Goal: Information Seeking & Learning: Find specific fact

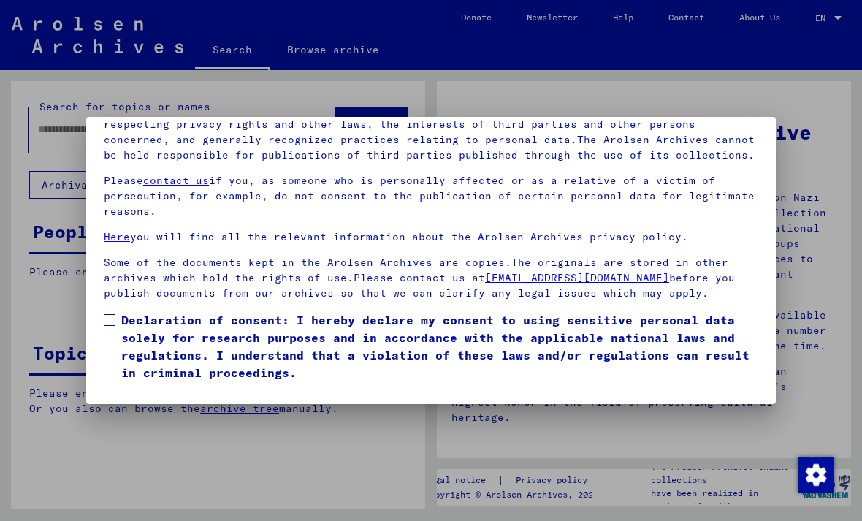
scroll to position [156, 0]
click at [117, 311] on label "Declaration of consent: I hereby declare my consent to using sensitive personal…" at bounding box center [431, 346] width 654 height 70
click at [156, 389] on button "I agree" at bounding box center [139, 403] width 71 height 28
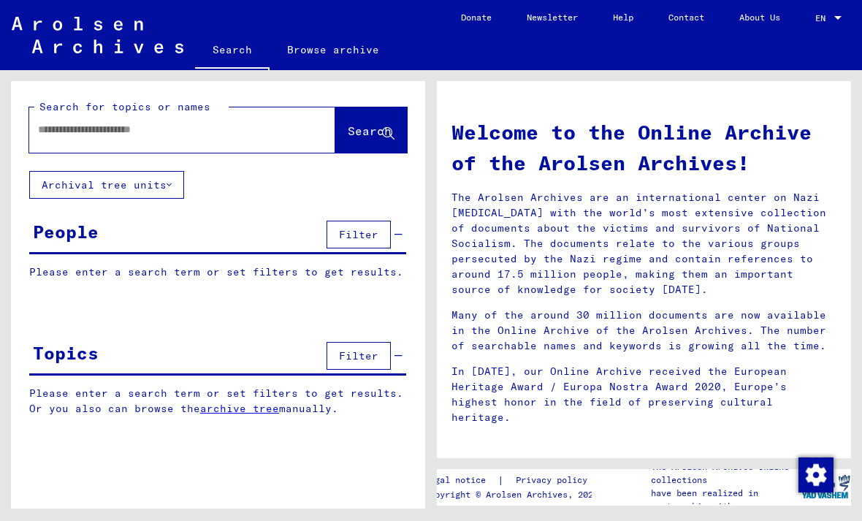
click at [159, 126] on input "text" at bounding box center [164, 129] width 253 height 15
type input "********"
click at [367, 130] on span "Search" at bounding box center [370, 130] width 44 height 15
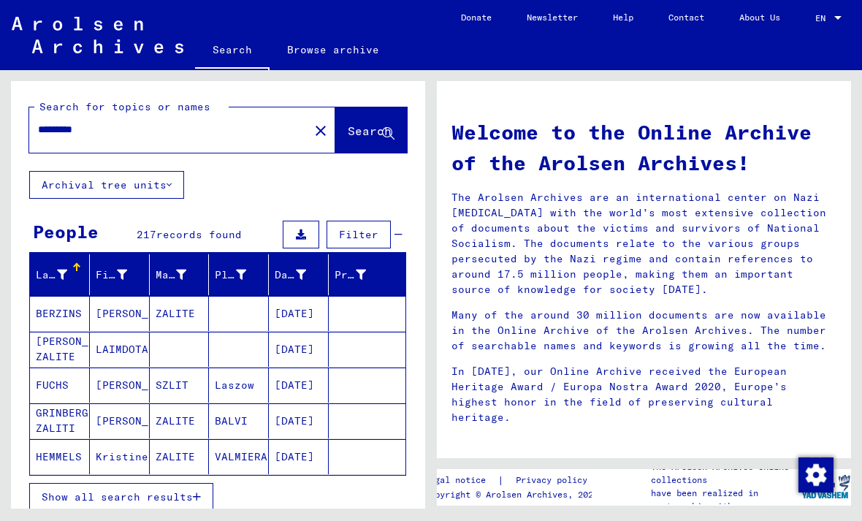
click at [162, 500] on span "Show all search results" at bounding box center [117, 496] width 151 height 13
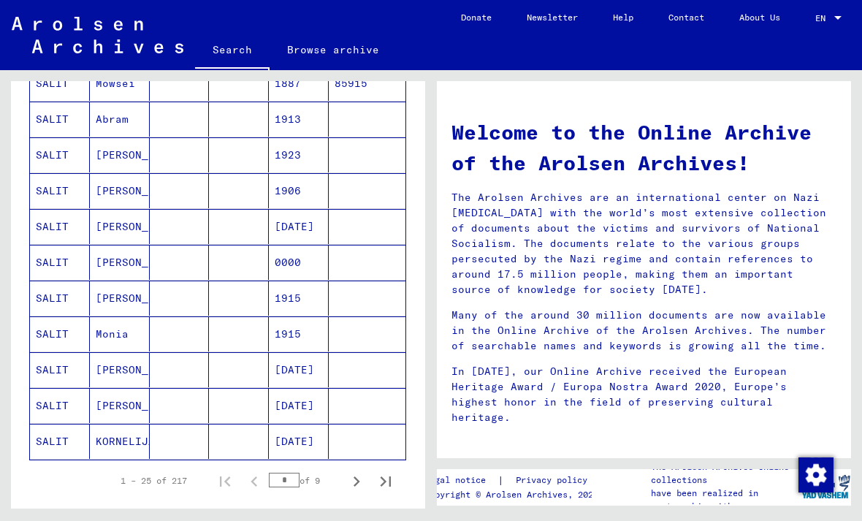
scroll to position [761, 0]
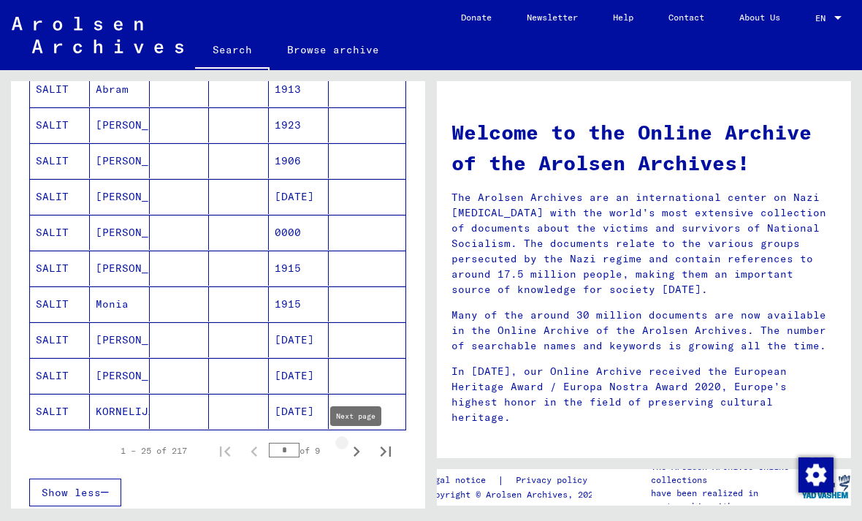
click at [361, 448] on icon "Next page" at bounding box center [356, 451] width 20 height 20
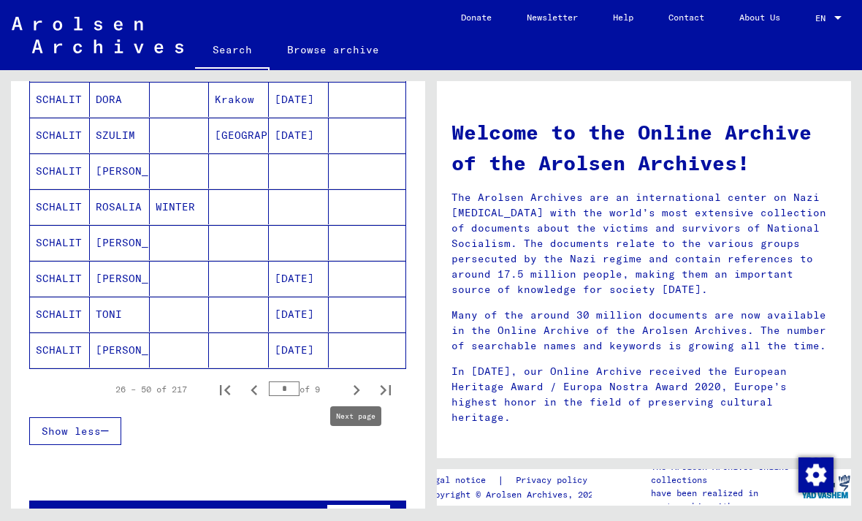
scroll to position [821, 0]
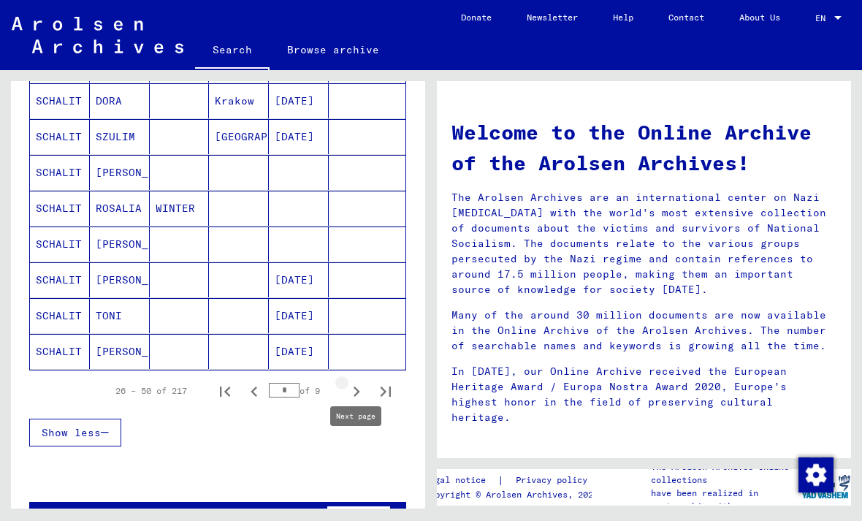
click at [365, 387] on icon "Next page" at bounding box center [356, 391] width 20 height 20
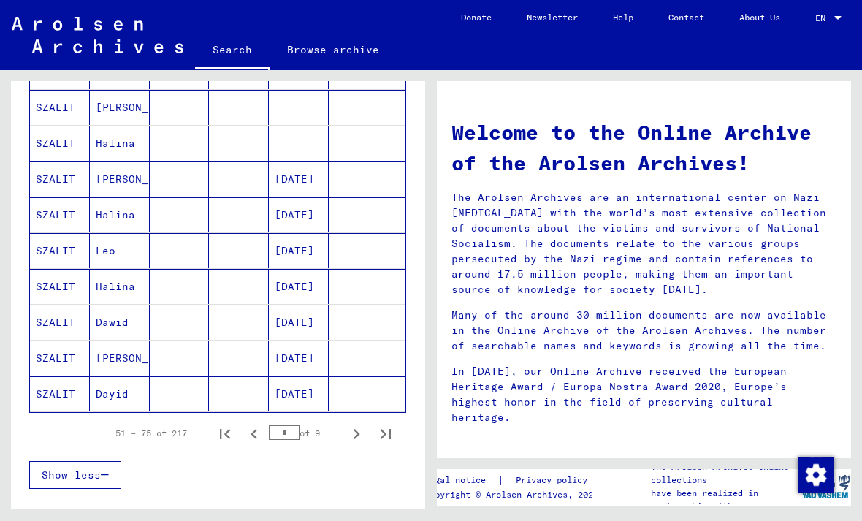
scroll to position [783, 0]
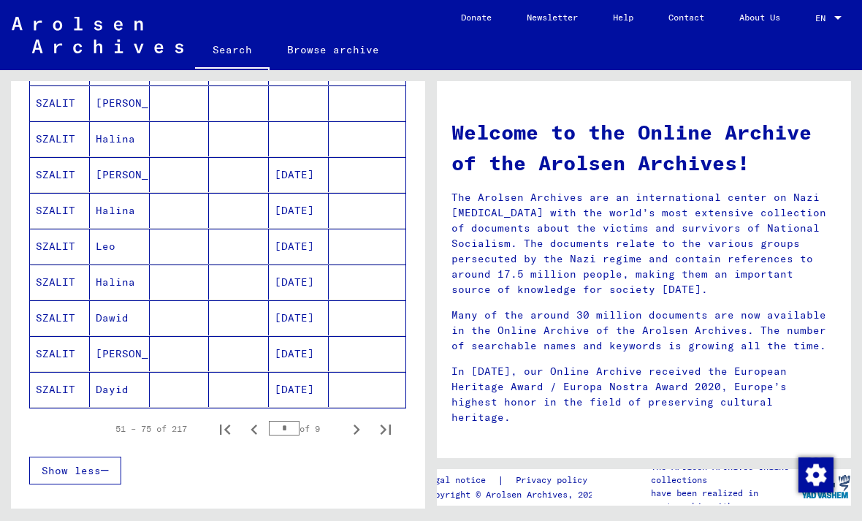
click at [260, 429] on icon "Previous page" at bounding box center [254, 429] width 20 height 20
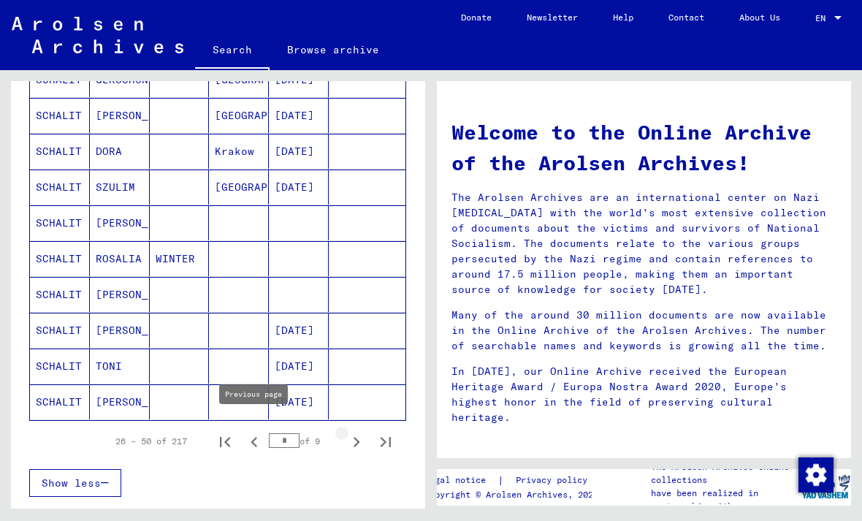
scroll to position [770, 0]
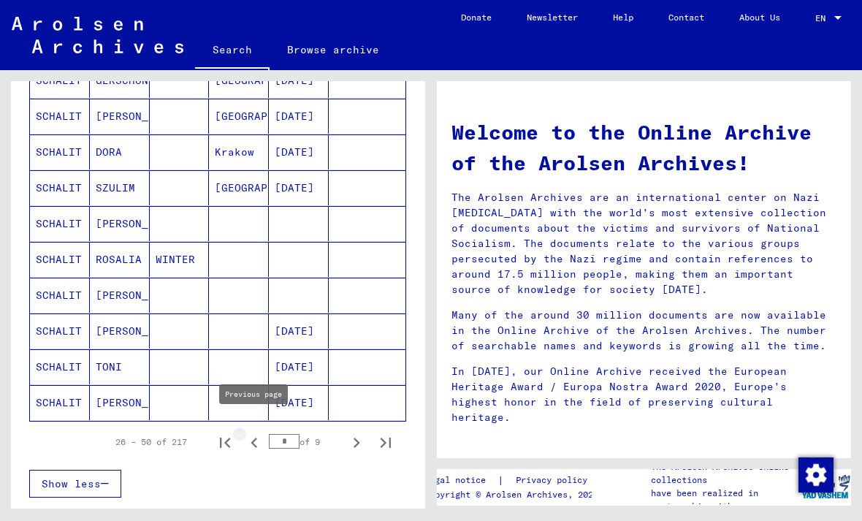
click at [262, 435] on icon "Previous page" at bounding box center [254, 442] width 20 height 20
type input "*"
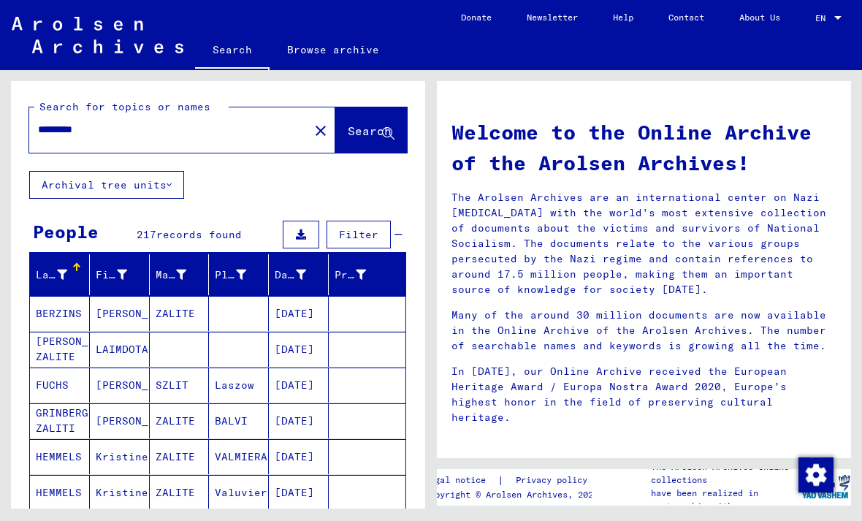
scroll to position [0, 0]
click at [118, 126] on input "********" at bounding box center [164, 129] width 253 height 15
type input "*"
type input "****"
click at [359, 126] on span "Search" at bounding box center [370, 130] width 44 height 15
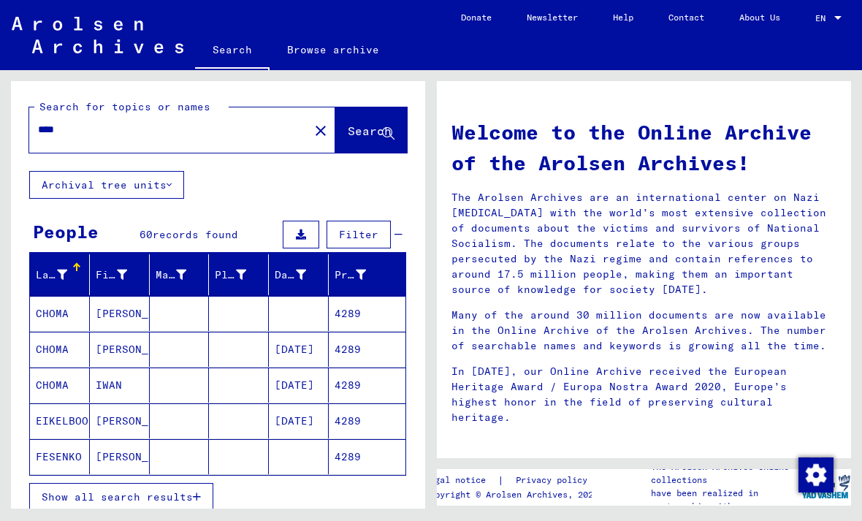
click at [189, 500] on span "Show all search results" at bounding box center [117, 496] width 151 height 13
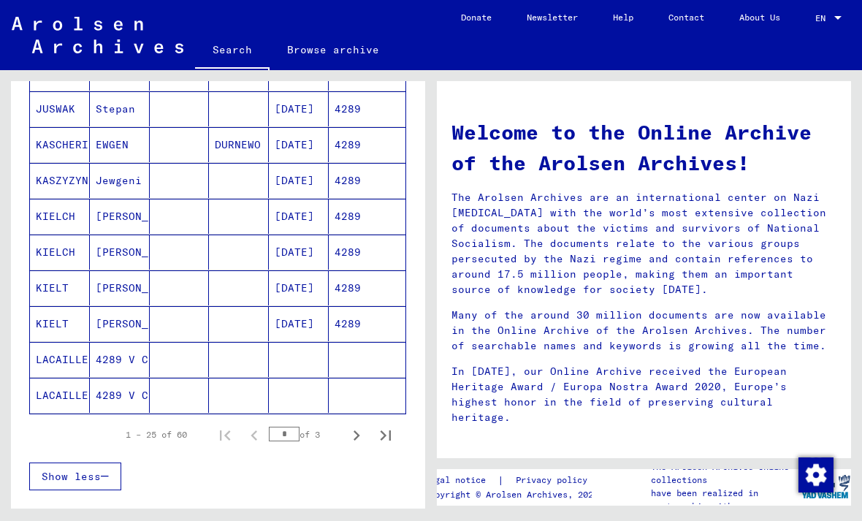
scroll to position [778, 0]
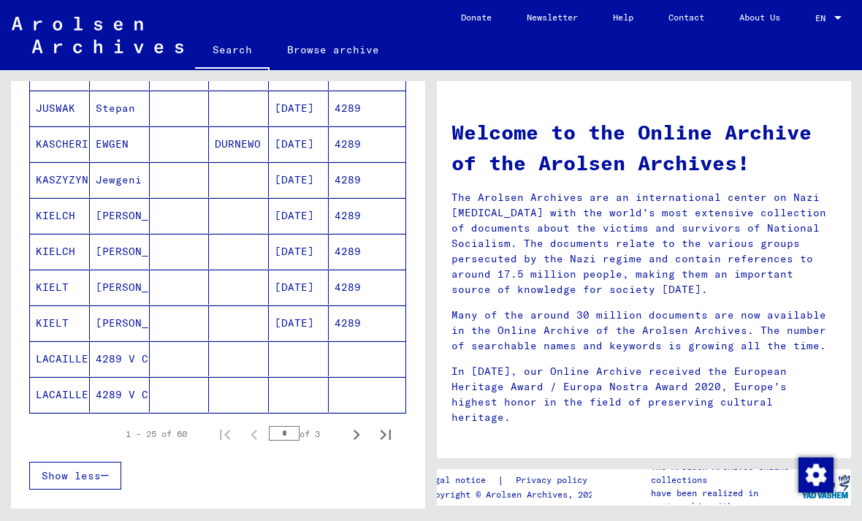
click at [362, 430] on icon "Next page" at bounding box center [356, 434] width 20 height 20
type input "*"
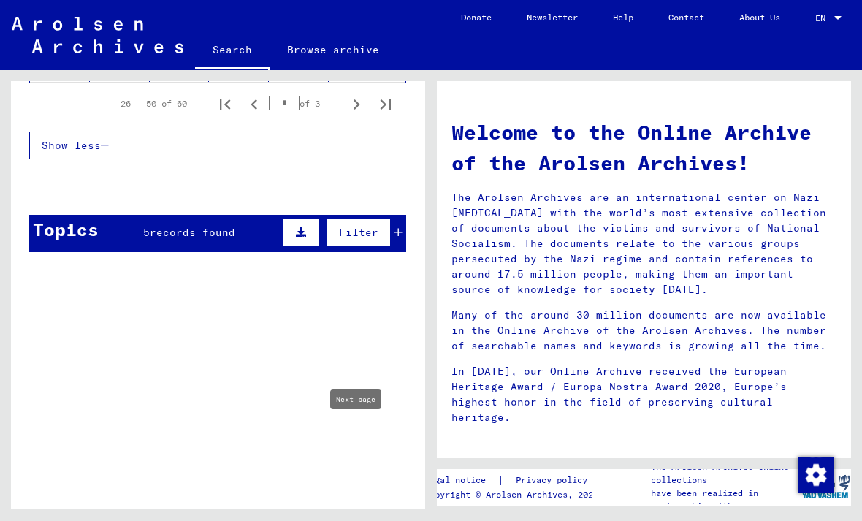
scroll to position [1109, 0]
